Goal: Navigation & Orientation: Find specific page/section

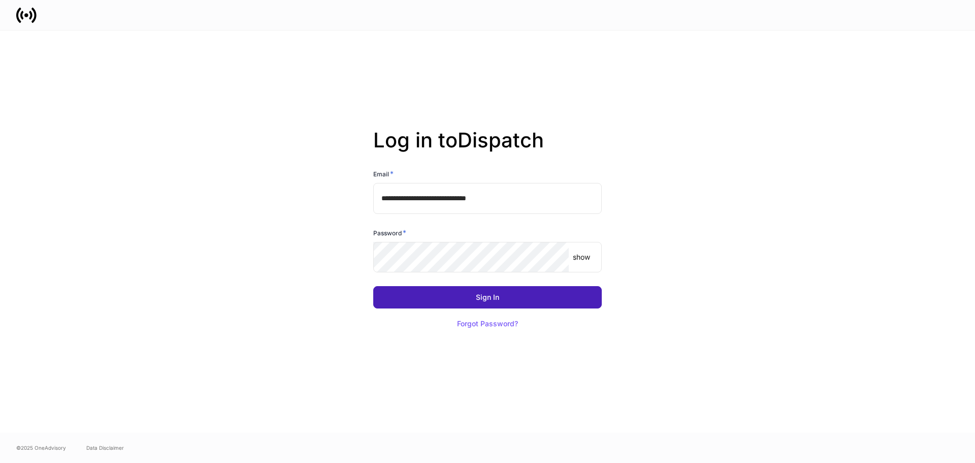
click at [482, 305] on button "Sign In" at bounding box center [487, 297] width 228 height 22
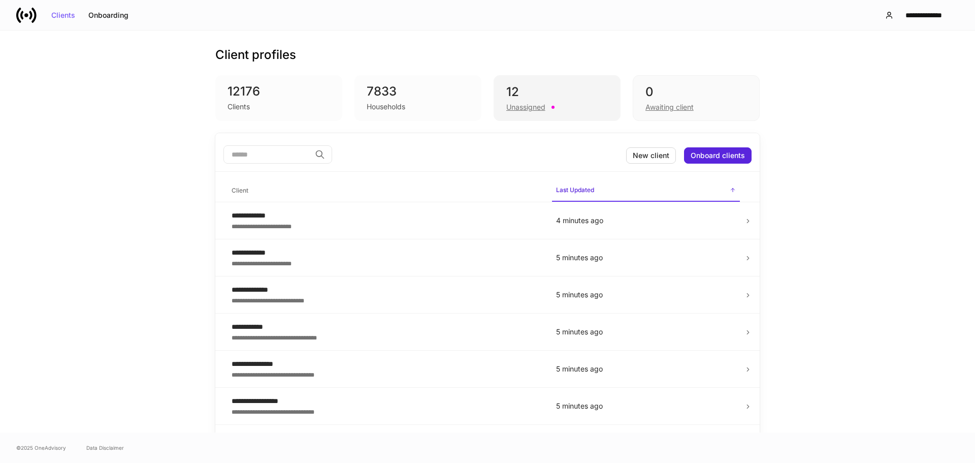
click at [562, 92] on div "12" at bounding box center [557, 92] width 102 height 16
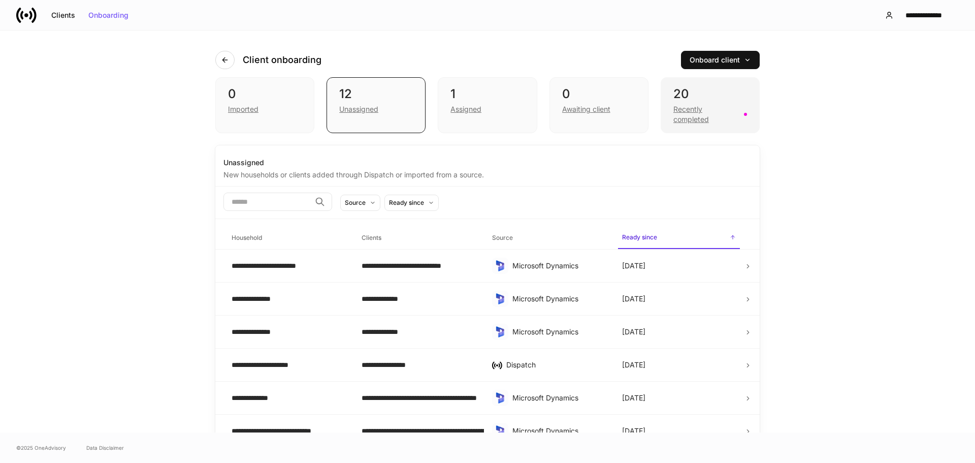
click at [706, 96] on div "20" at bounding box center [710, 94] width 74 height 16
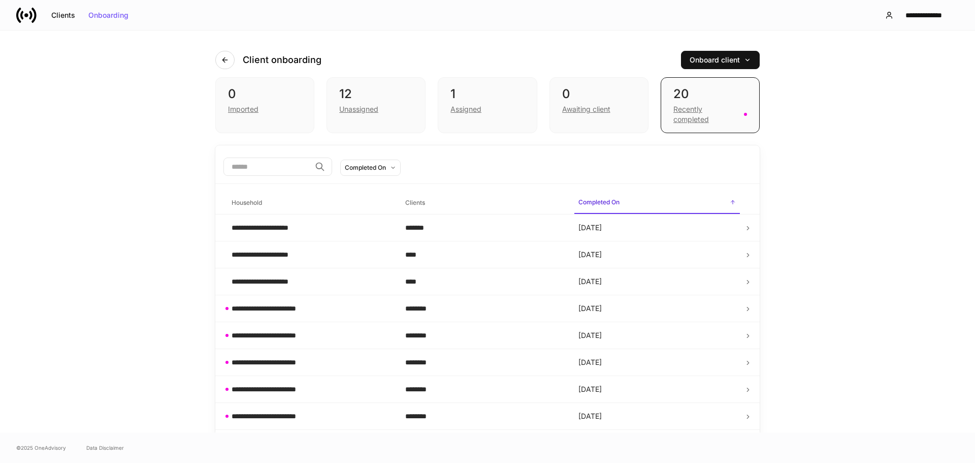
scroll to position [102, 0]
